Goal: Transaction & Acquisition: Purchase product/service

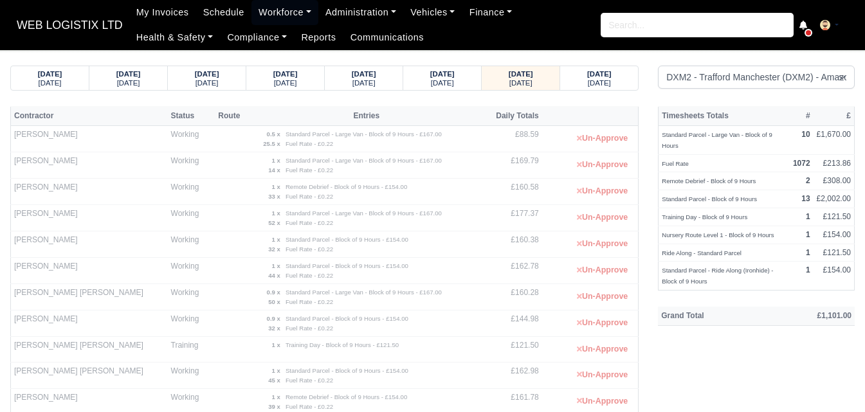
select select "1"
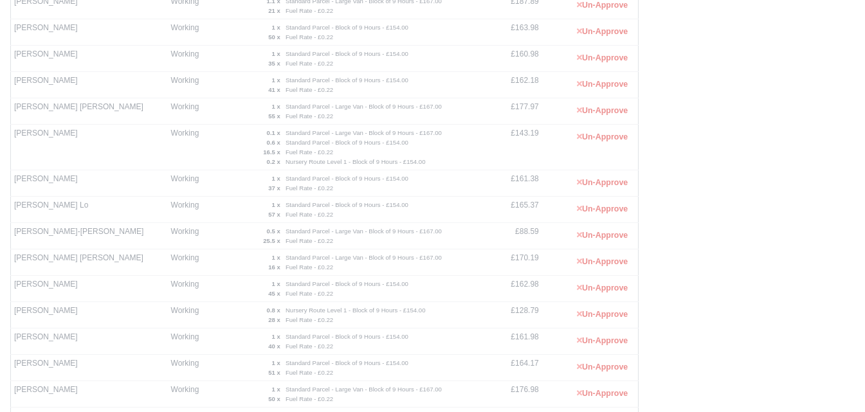
scroll to position [449, 0]
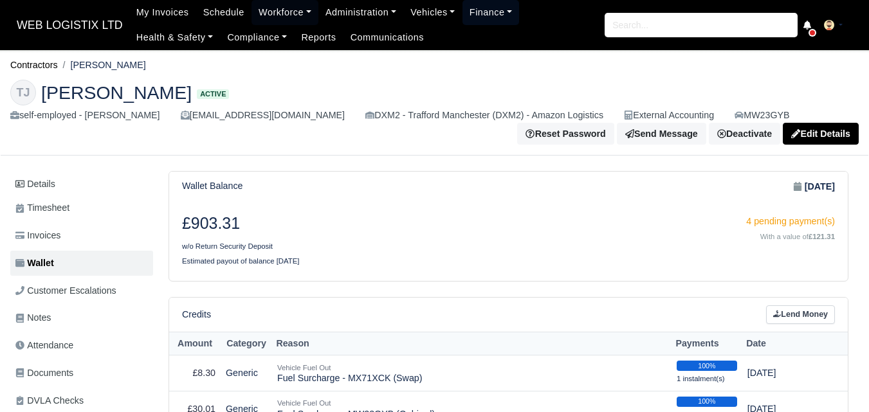
click at [478, 15] on link "Finance" at bounding box center [490, 12] width 57 height 25
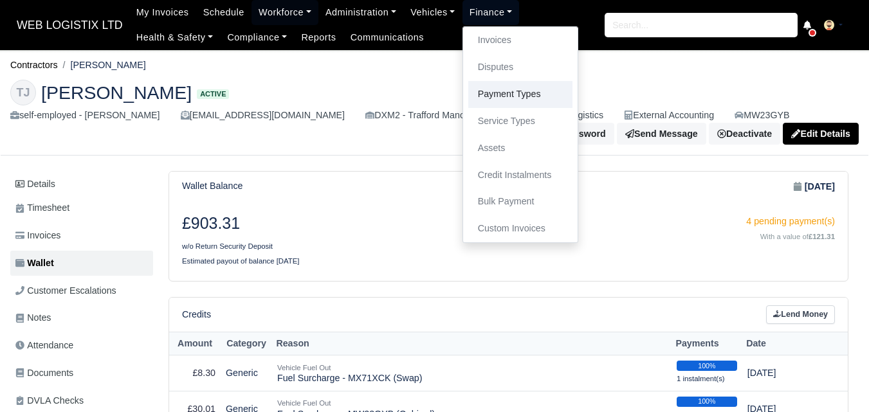
click at [492, 94] on link "Payment Types" at bounding box center [520, 94] width 104 height 27
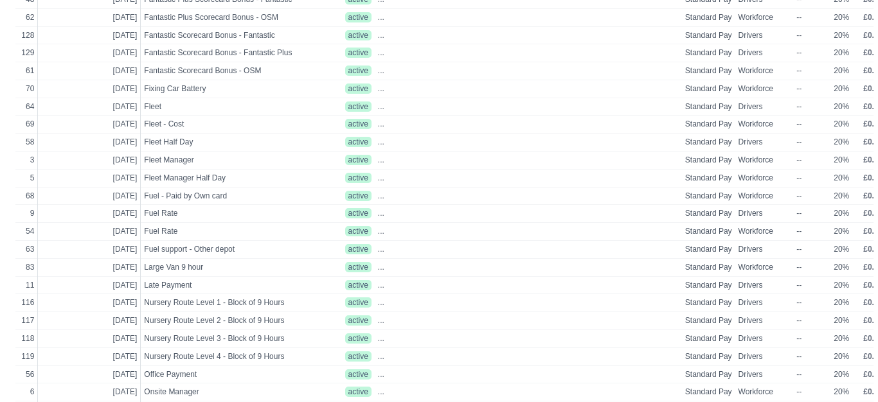
scroll to position [516, 0]
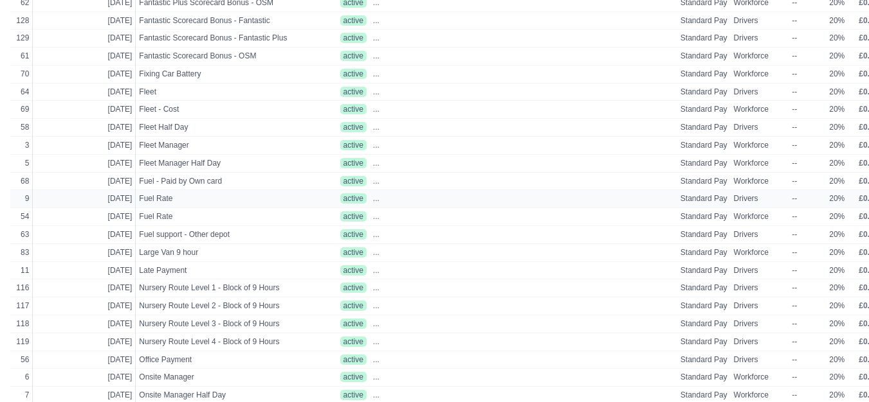
click at [858, 203] on span "£0.00" at bounding box center [867, 198] width 19 height 9
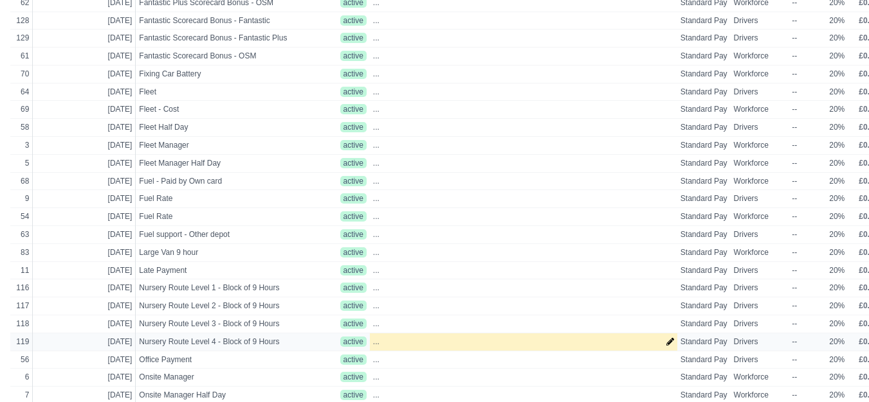
select select "standard"
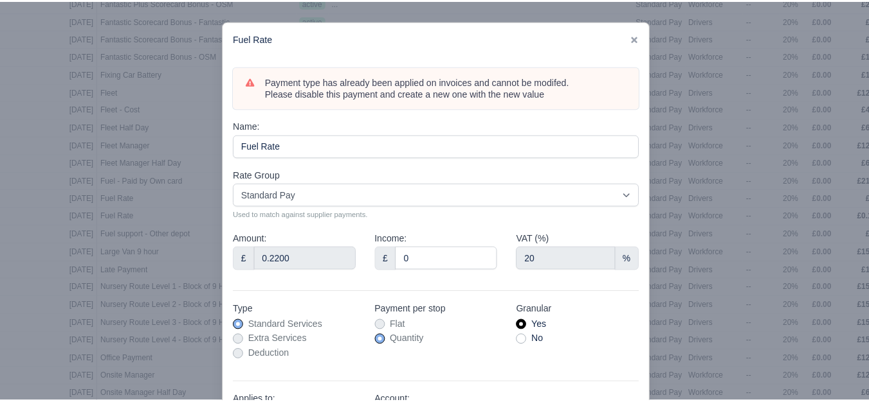
scroll to position [516, 41]
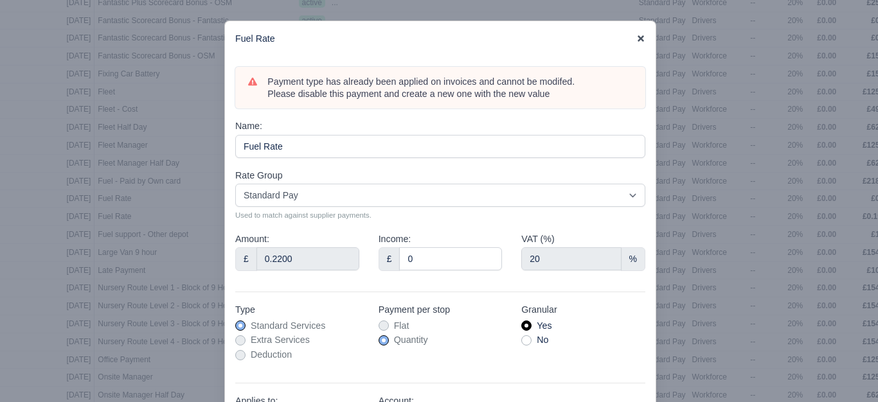
click at [638, 37] on icon at bounding box center [641, 38] width 9 height 9
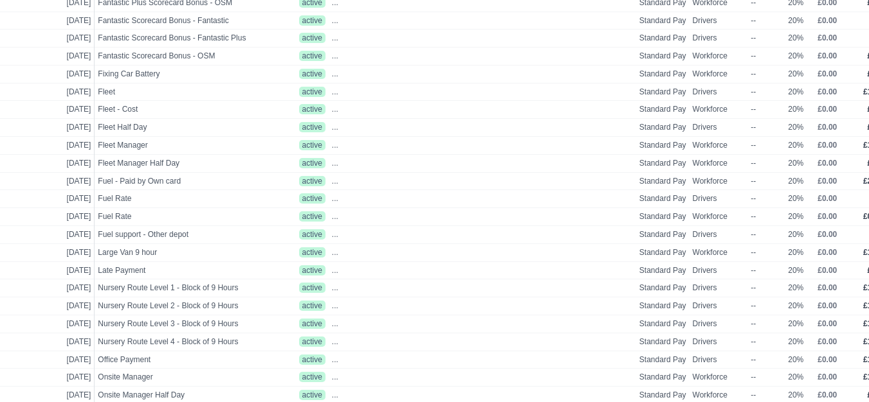
scroll to position [516, 51]
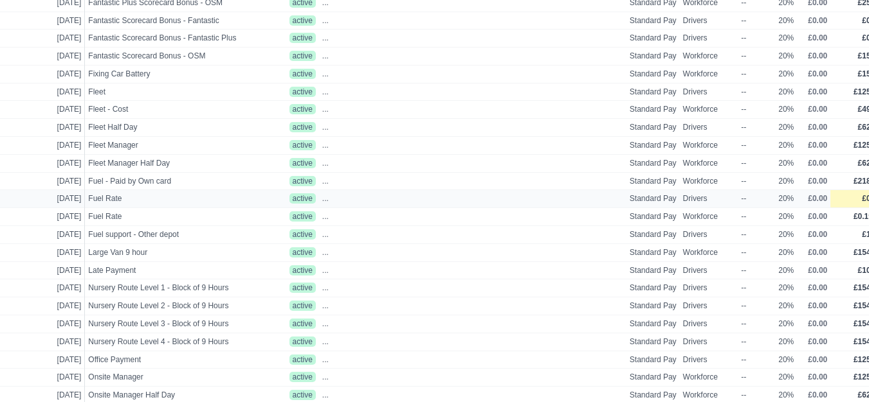
click at [862, 200] on span "£0.22" at bounding box center [871, 198] width 19 height 9
select select
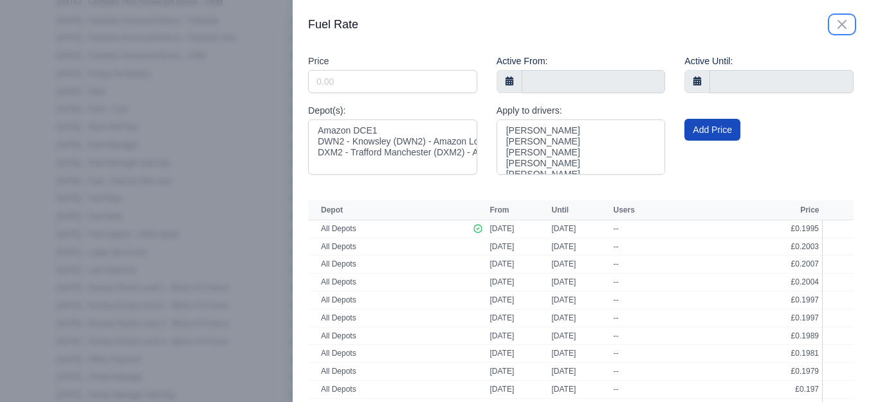
scroll to position [516, 41]
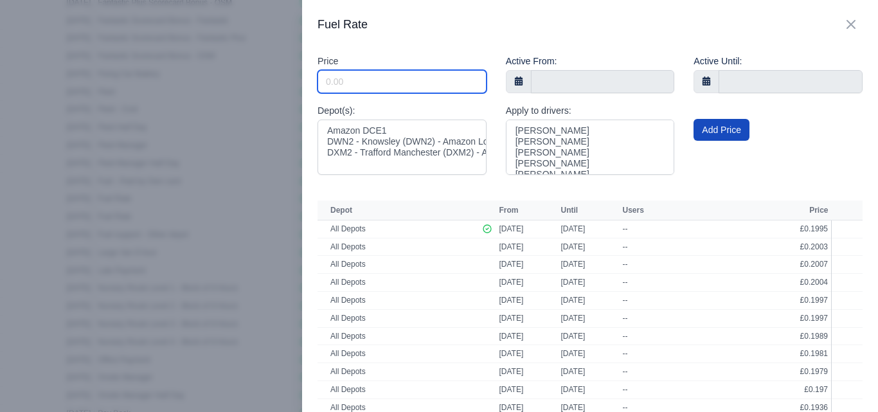
click at [426, 83] on input "Include Inactive" at bounding box center [402, 81] width 169 height 23
click at [456, 75] on input "Include Inactive" at bounding box center [402, 81] width 169 height 23
paste input "0.1993"
type input "0.1993"
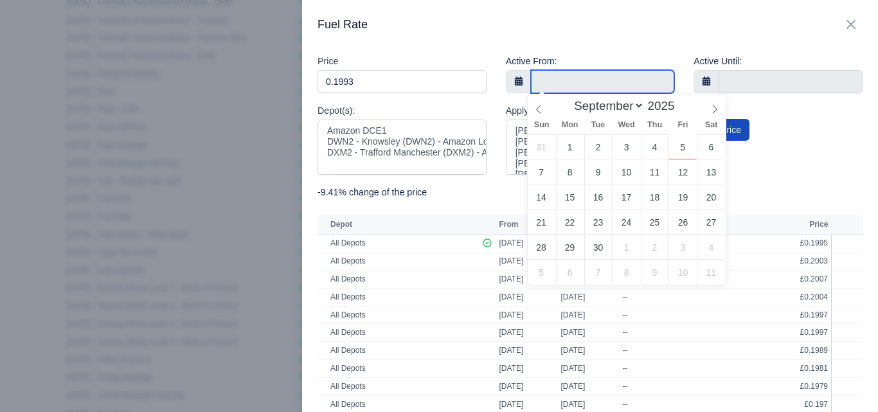
type input "7 September 2025"
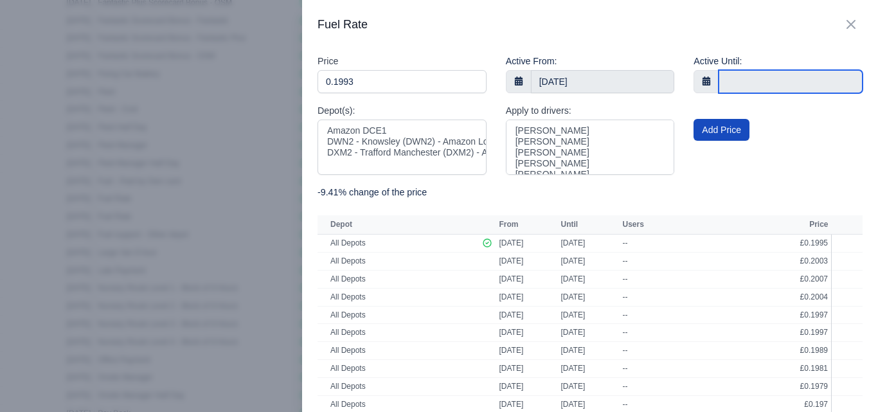
type input "13 September 2025"
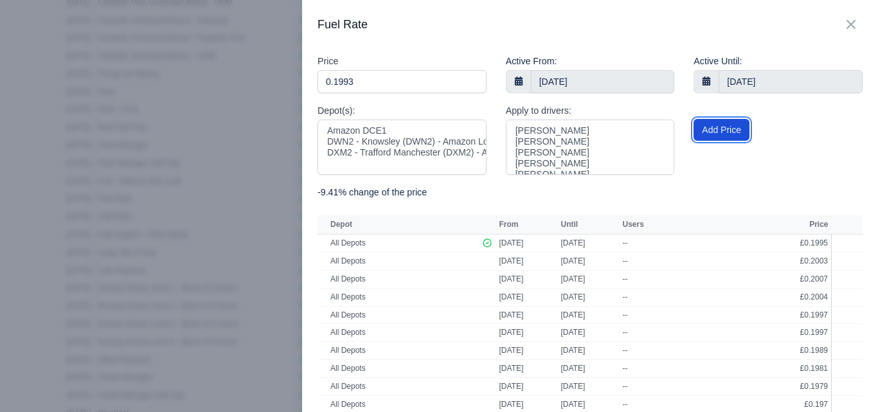
click at [727, 132] on button "Add Price" at bounding box center [722, 130] width 56 height 22
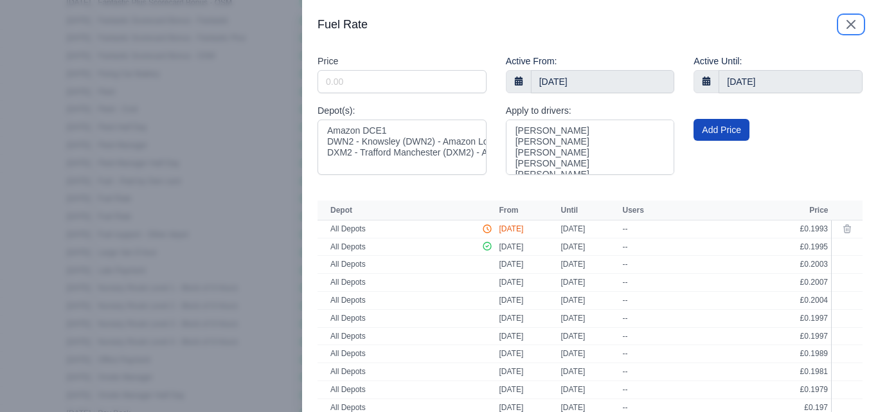
click at [844, 28] on icon "button" at bounding box center [851, 24] width 15 height 15
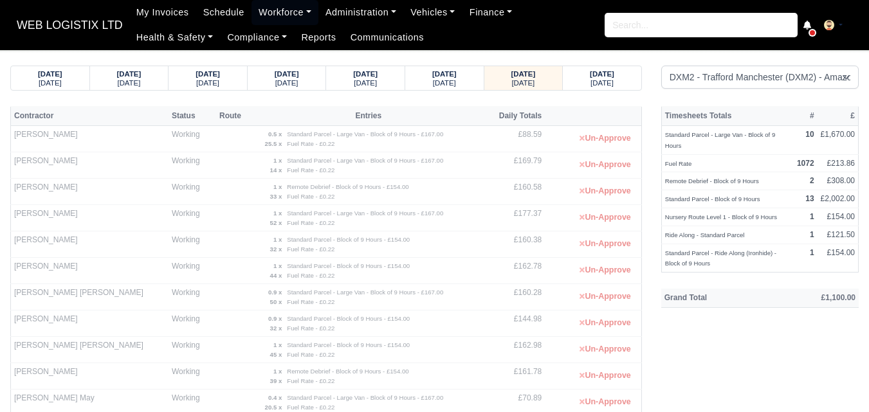
select select "1"
click at [267, 17] on link "Workforce" at bounding box center [284, 12] width 67 height 25
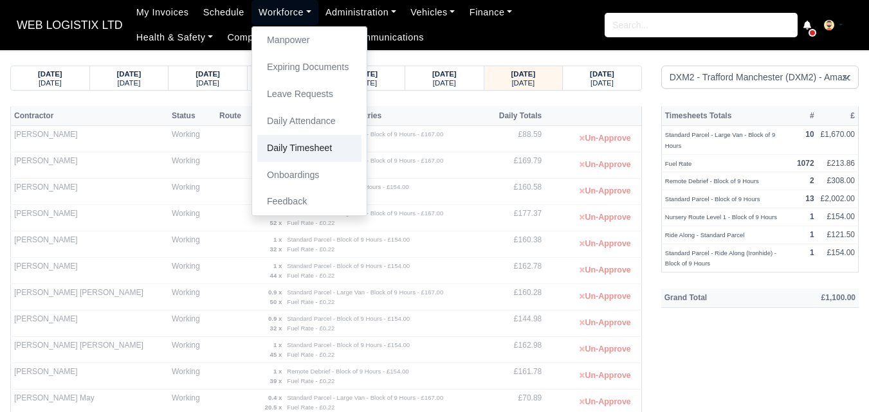
click at [268, 145] on link "Daily Timesheet" at bounding box center [309, 148] width 104 height 27
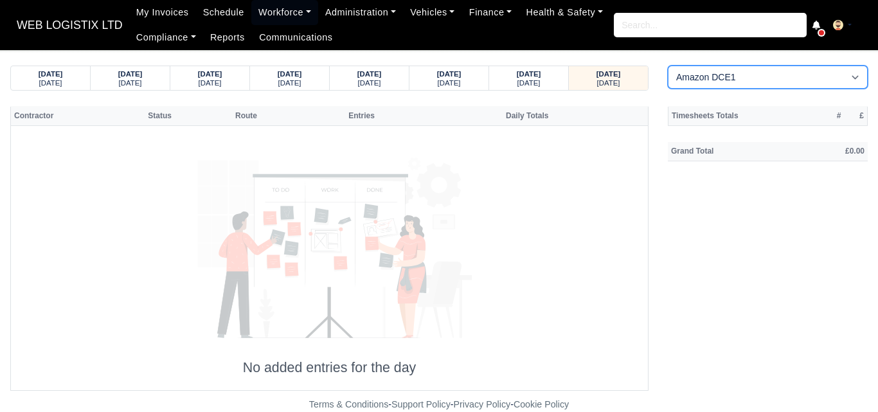
click at [734, 79] on select "Amazon DCE1 DWN2 - Knowsley (DWN2) - Amazon Logistics (L34 7XL) DXM2 - Trafford…" at bounding box center [768, 77] width 200 height 23
select select "1"
click at [668, 66] on select "Amazon DCE1 DWN2 - Knowsley (DWN2) - Amazon Logistics (L34 7XL) DXM2 - Trafford…" at bounding box center [768, 77] width 200 height 23
click at [532, 84] on small "Thursday" at bounding box center [529, 83] width 23 height 8
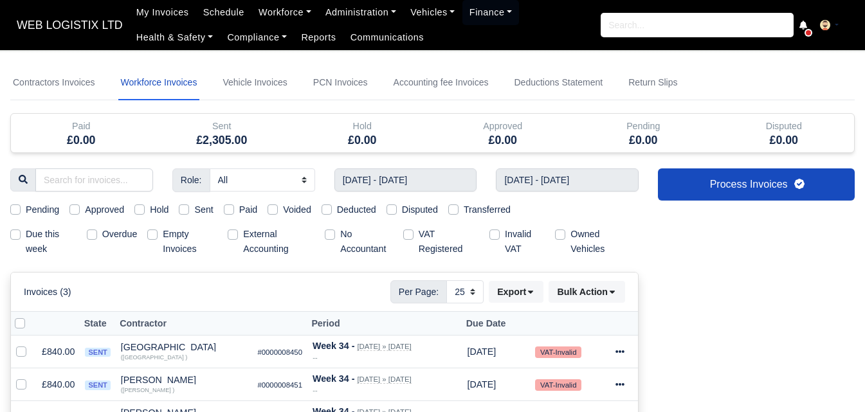
select select "25"
click at [30, 316] on label at bounding box center [30, 316] width 0 height 0
click at [25, 327] on input "checkbox" at bounding box center [20, 321] width 10 height 10
checkbox input "true"
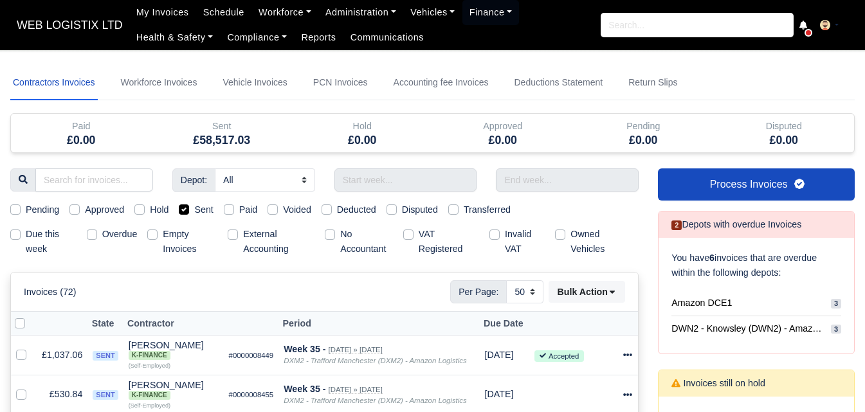
select select "50"
click at [401, 184] on input "text" at bounding box center [405, 179] width 143 height 23
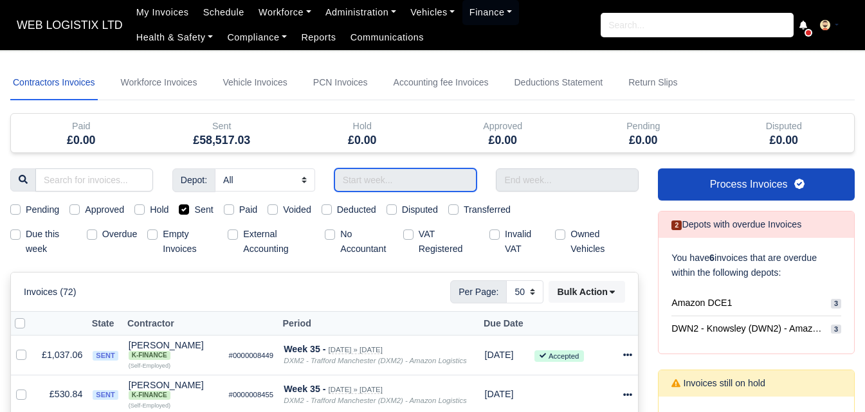
click at [405, 181] on input "Use the arrow keys to pick a date" at bounding box center [405, 179] width 143 height 23
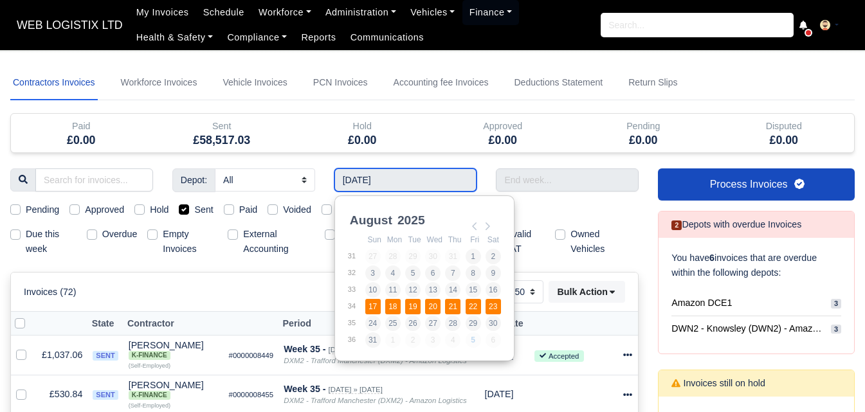
type input "[DATE] - [DATE]"
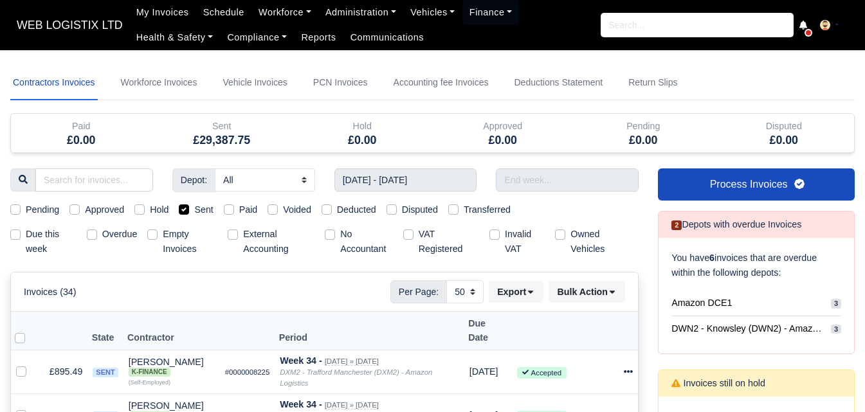
select select "25"
click at [611, 181] on input "text" at bounding box center [567, 179] width 143 height 23
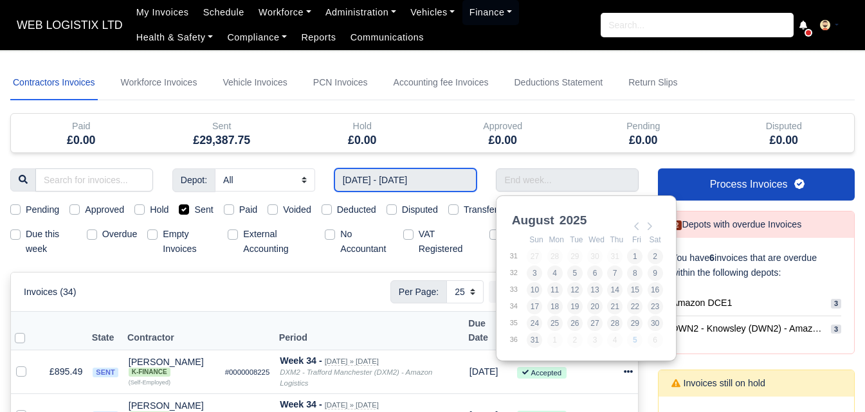
click at [451, 180] on input "[DATE] - [DATE]" at bounding box center [405, 179] width 143 height 23
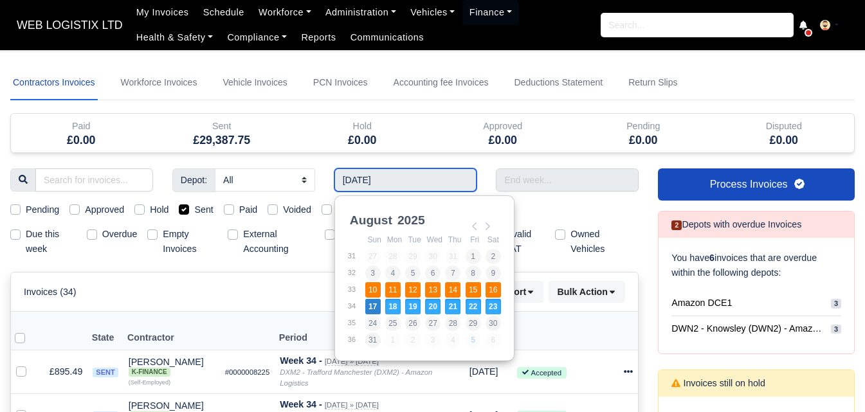
type input "10/08/2025 - 16/08/2025"
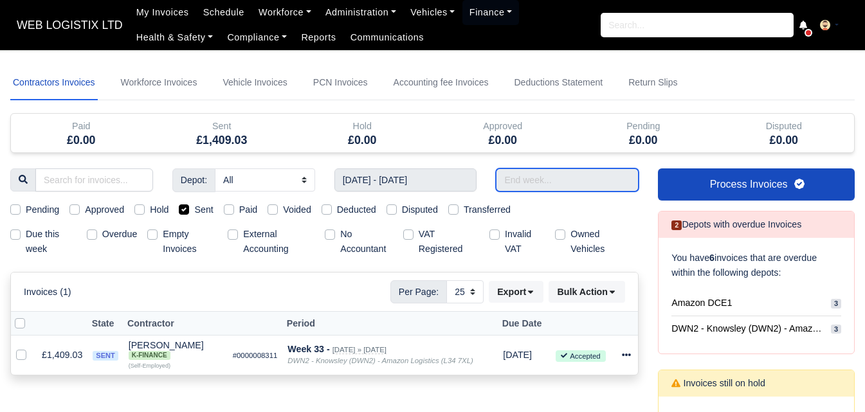
click at [530, 177] on input "text" at bounding box center [567, 179] width 143 height 23
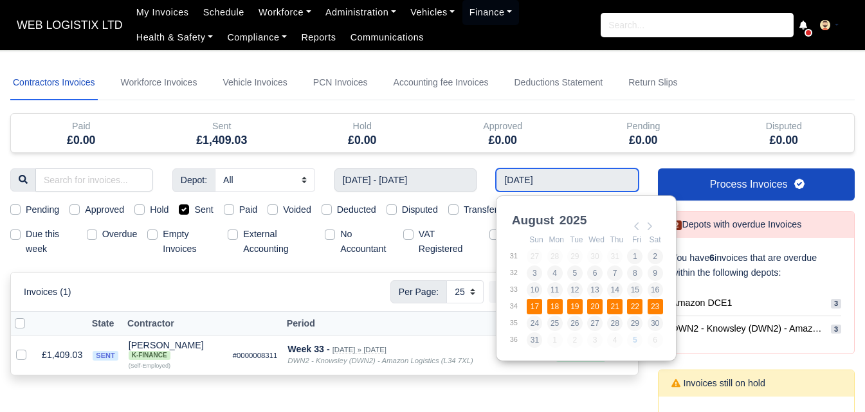
type input "[DATE] - [DATE]"
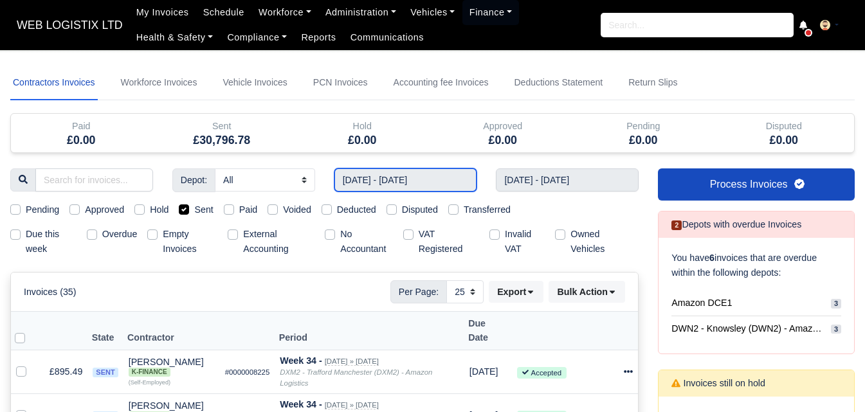
click at [458, 179] on input "10/08/2025 - 16/08/2025" at bounding box center [405, 179] width 143 height 23
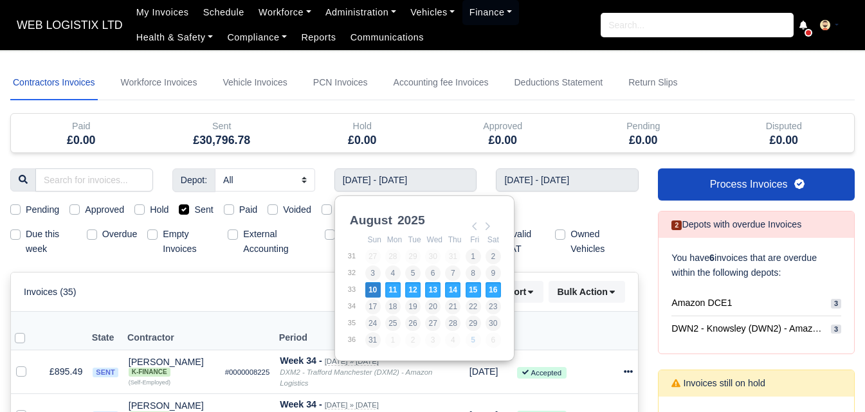
click at [593, 203] on div "Pending Approved Hold Sent Paid Voided Deducted Disputed Transferred" at bounding box center [324, 210] width 647 height 15
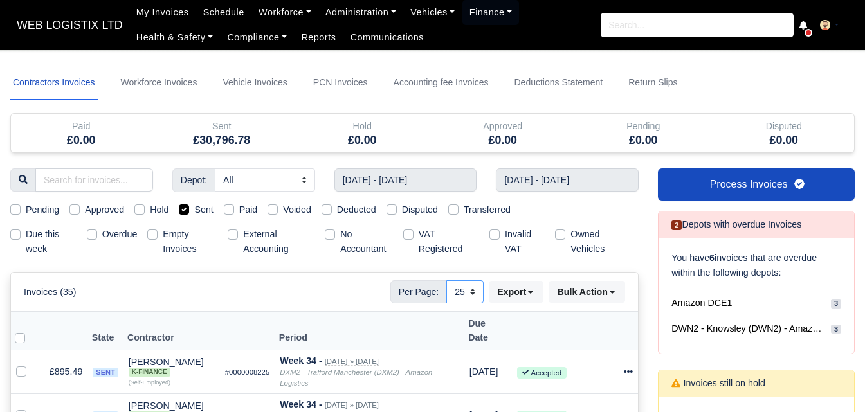
click at [472, 289] on select "10 25 50" at bounding box center [464, 291] width 37 height 23
select select "50"
click at [446, 280] on select "10 25 50" at bounding box center [464, 291] width 37 height 23
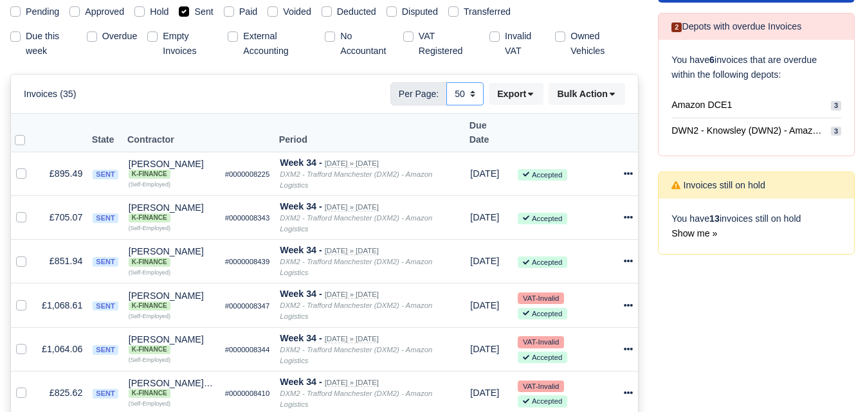
scroll to position [195, 0]
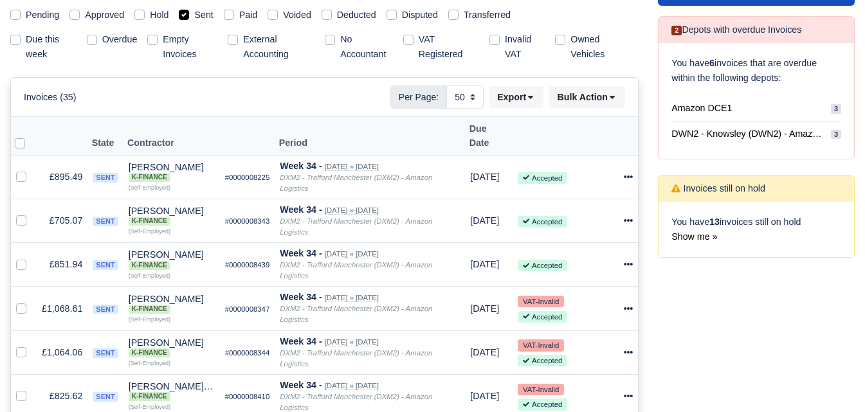
click at [30, 136] on label at bounding box center [30, 136] width 0 height 0
click at [17, 136] on input "checkbox" at bounding box center [20, 141] width 10 height 10
checkbox input "true"
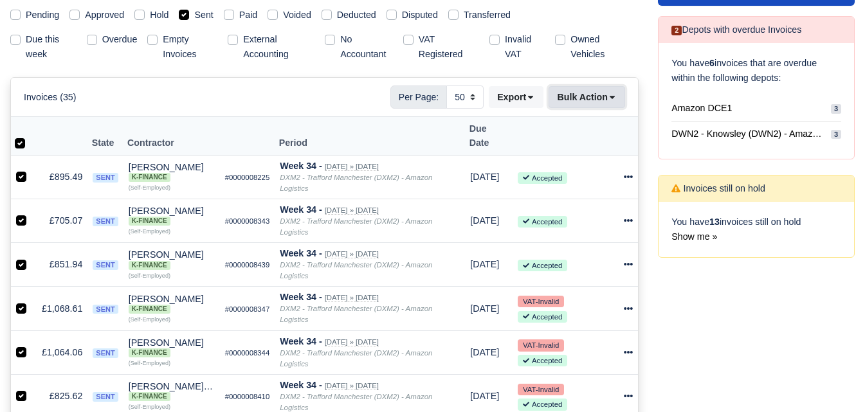
click at [577, 91] on button "Bulk Action" at bounding box center [586, 97] width 77 height 22
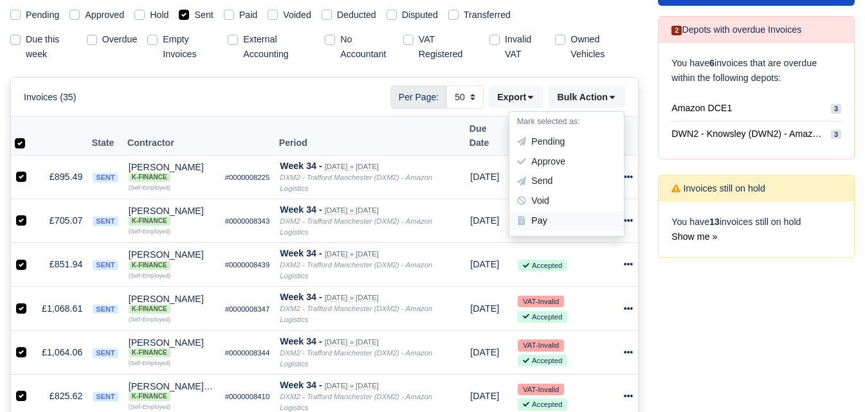
click at [555, 222] on div "Pay" at bounding box center [566, 221] width 114 height 20
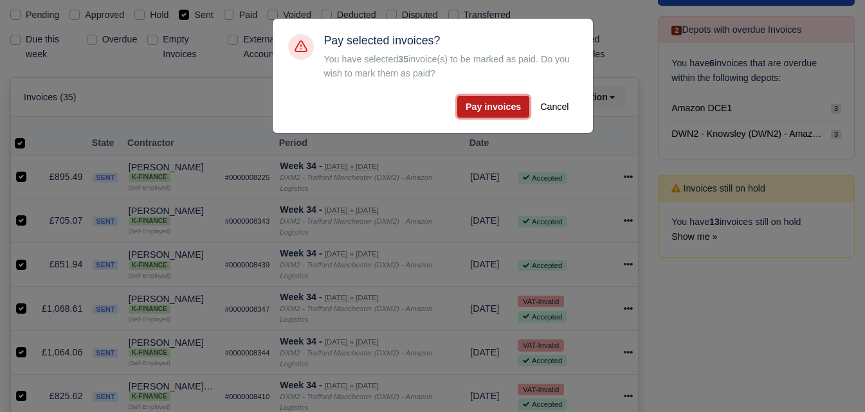
click at [487, 116] on button "Pay invoices" at bounding box center [493, 107] width 72 height 22
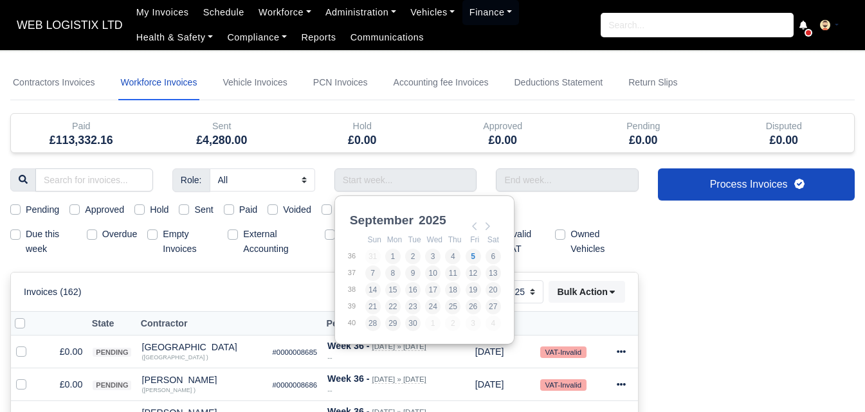
select select "25"
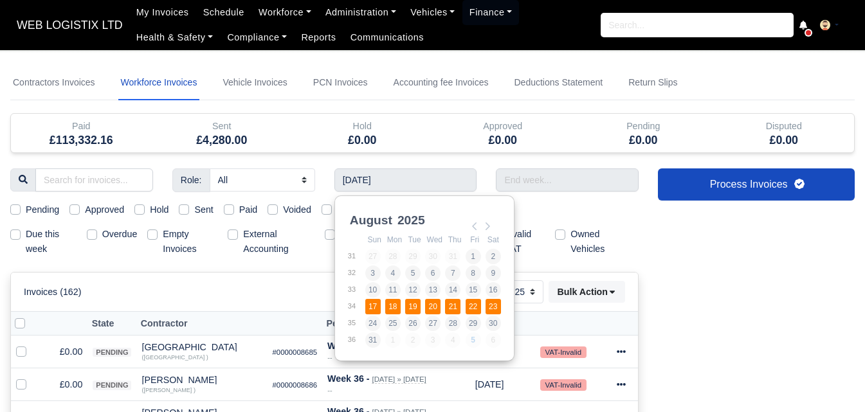
type input "[DATE] - [DATE]"
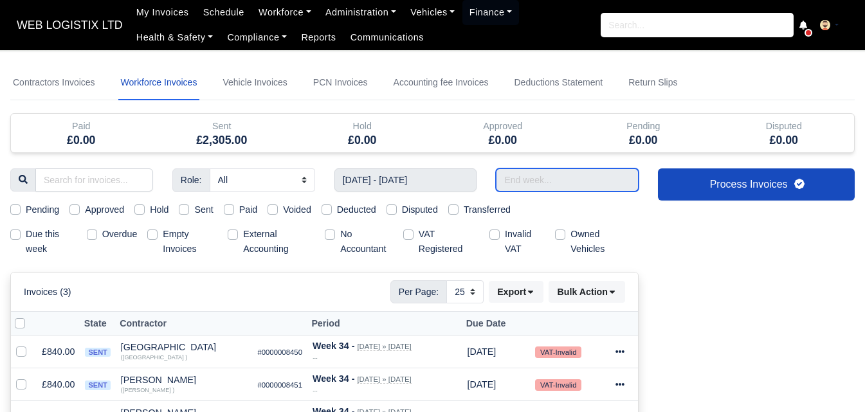
click at [552, 185] on input "text" at bounding box center [567, 179] width 143 height 23
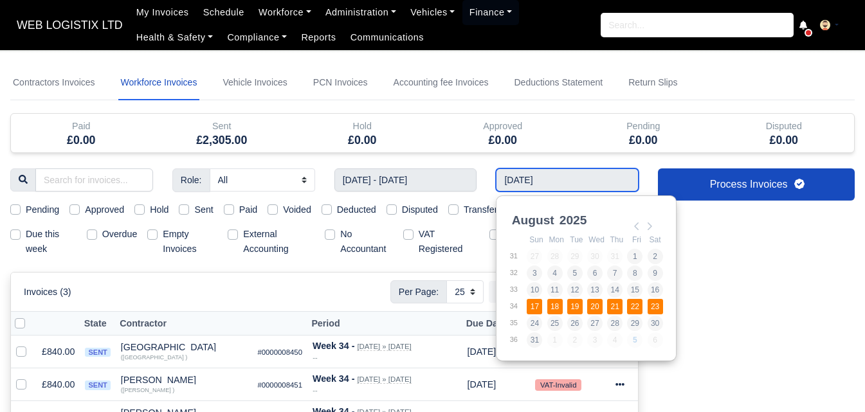
type input "[DATE] - [DATE]"
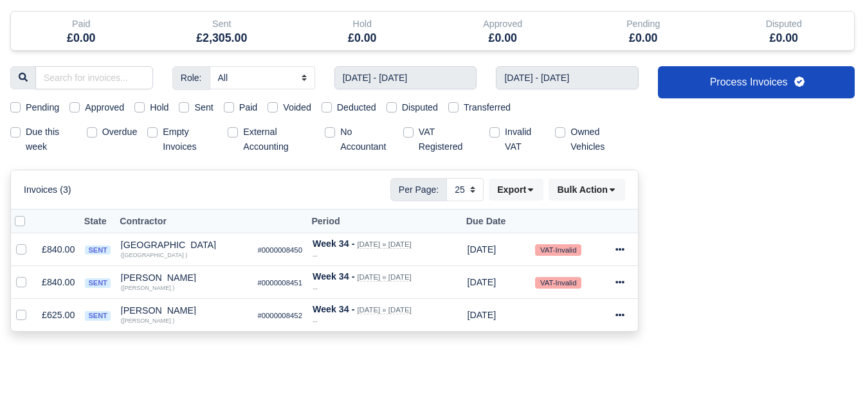
scroll to position [104, 0]
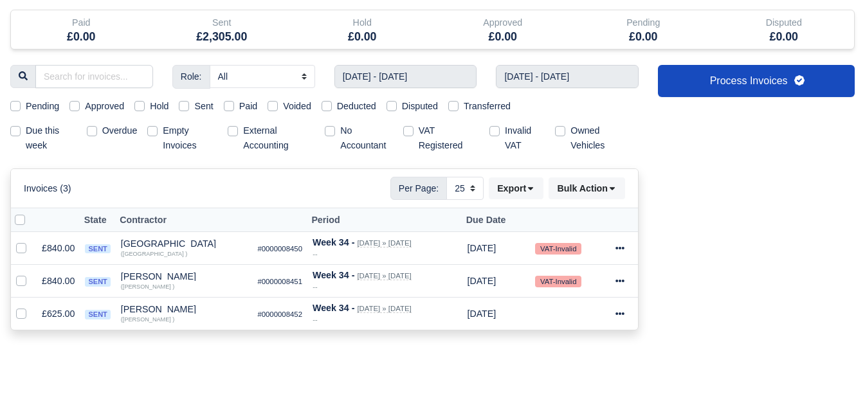
click at [30, 213] on label at bounding box center [30, 213] width 0 height 0
click at [22, 223] on input "checkbox" at bounding box center [20, 218] width 10 height 10
checkbox input "true"
click at [563, 197] on button "Bulk Action" at bounding box center [586, 188] width 77 height 22
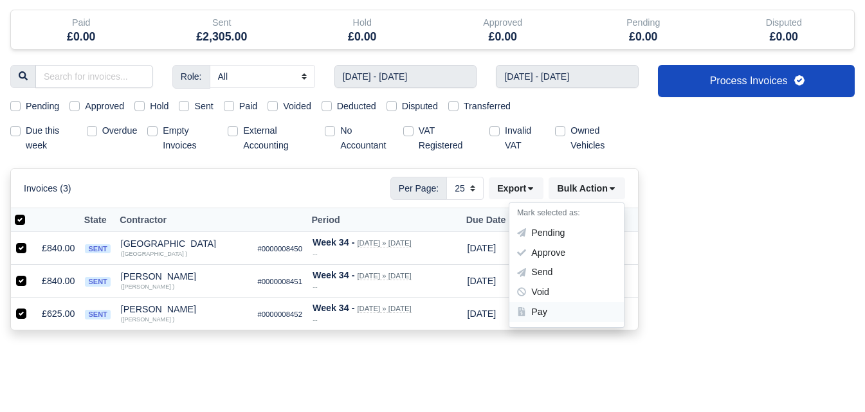
click at [539, 314] on div "Pay" at bounding box center [566, 312] width 114 height 20
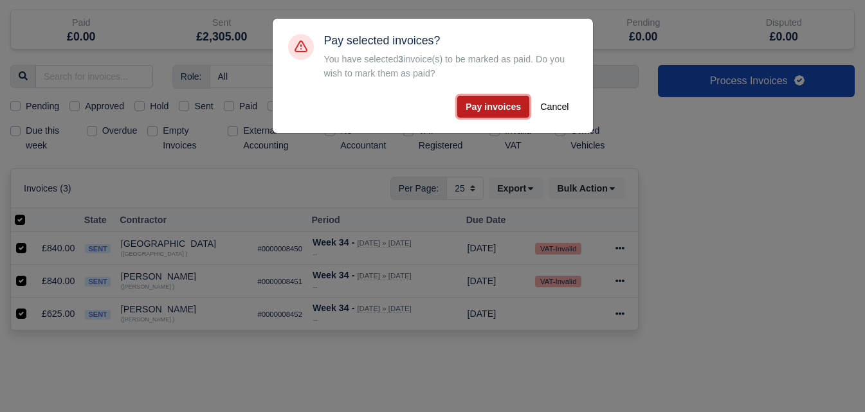
click at [494, 111] on button "Pay invoices" at bounding box center [493, 107] width 72 height 22
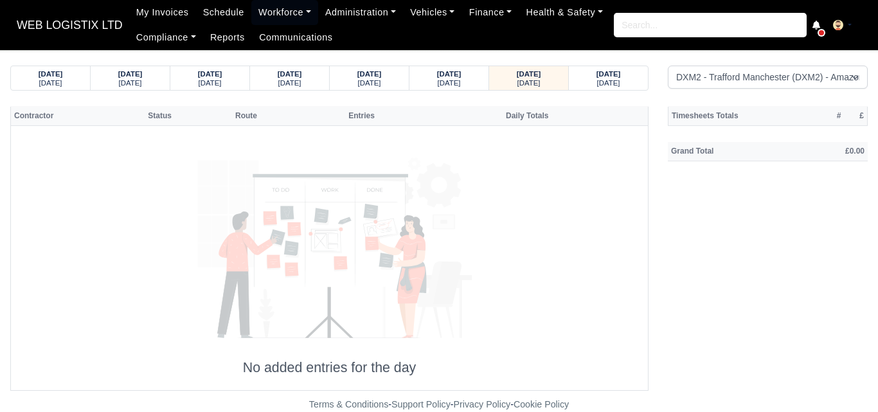
select select "1"
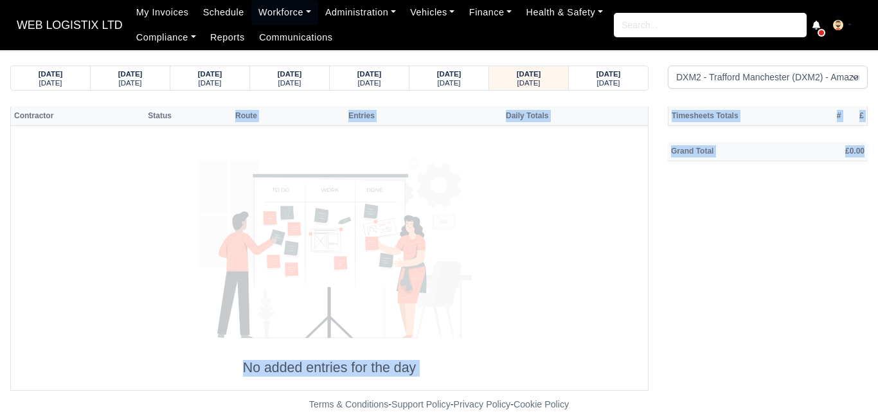
click at [449, 165] on icon at bounding box center [330, 245] width 316 height 210
